Goal: Task Accomplishment & Management: Use online tool/utility

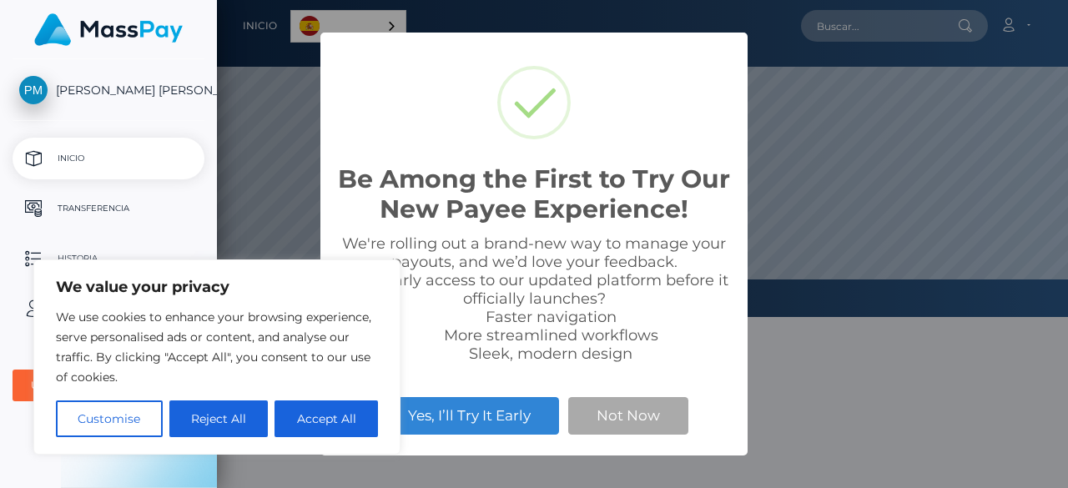
scroll to position [317, 851]
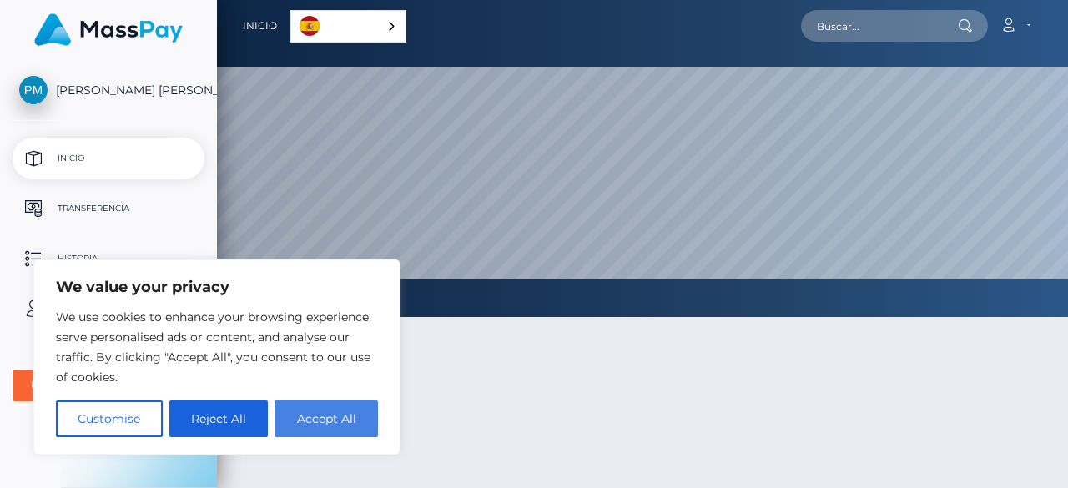
click at [310, 419] on button "Accept All" at bounding box center [325, 418] width 103 height 37
checkbox input "true"
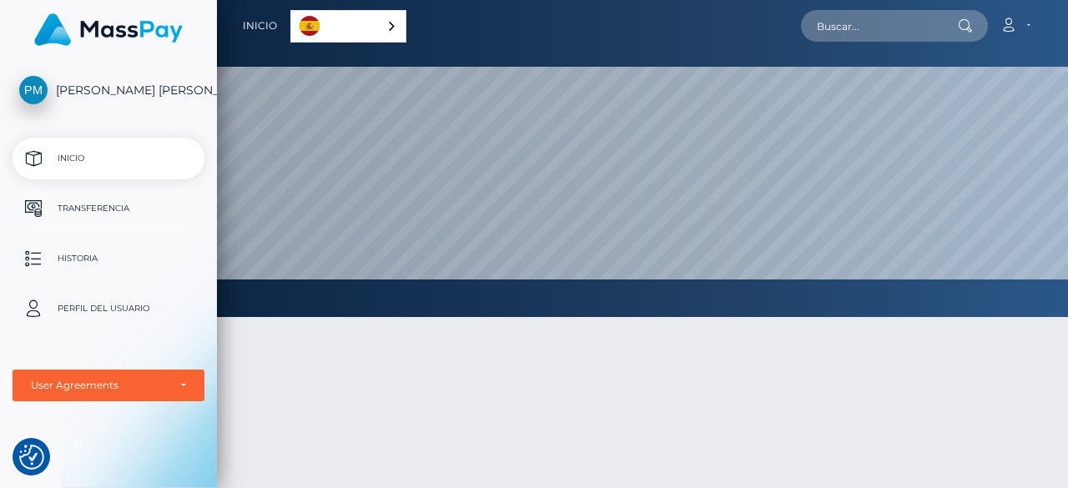
click at [92, 226] on link "Transferencia" at bounding box center [109, 209] width 192 height 42
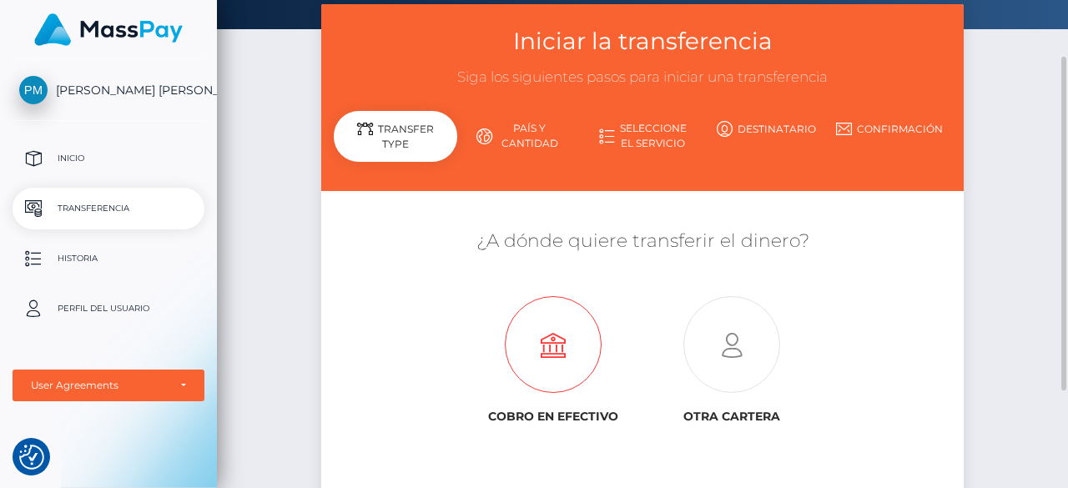
scroll to position [167, 0]
